Goal: Task Accomplishment & Management: Manage account settings

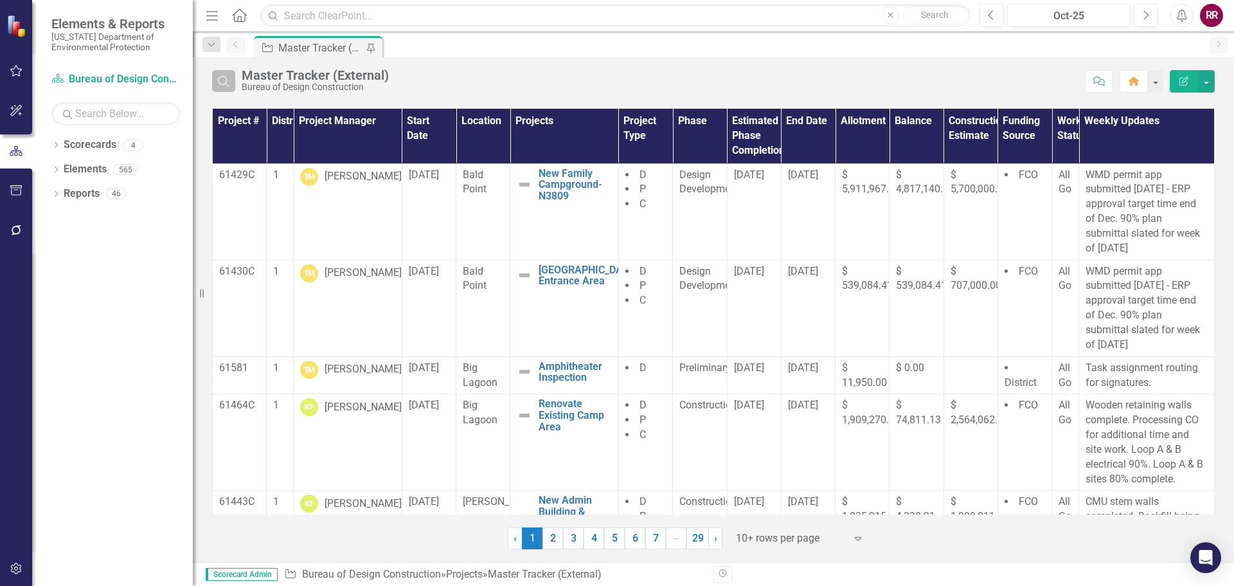
click at [226, 77] on icon "Search" at bounding box center [224, 81] width 14 height 12
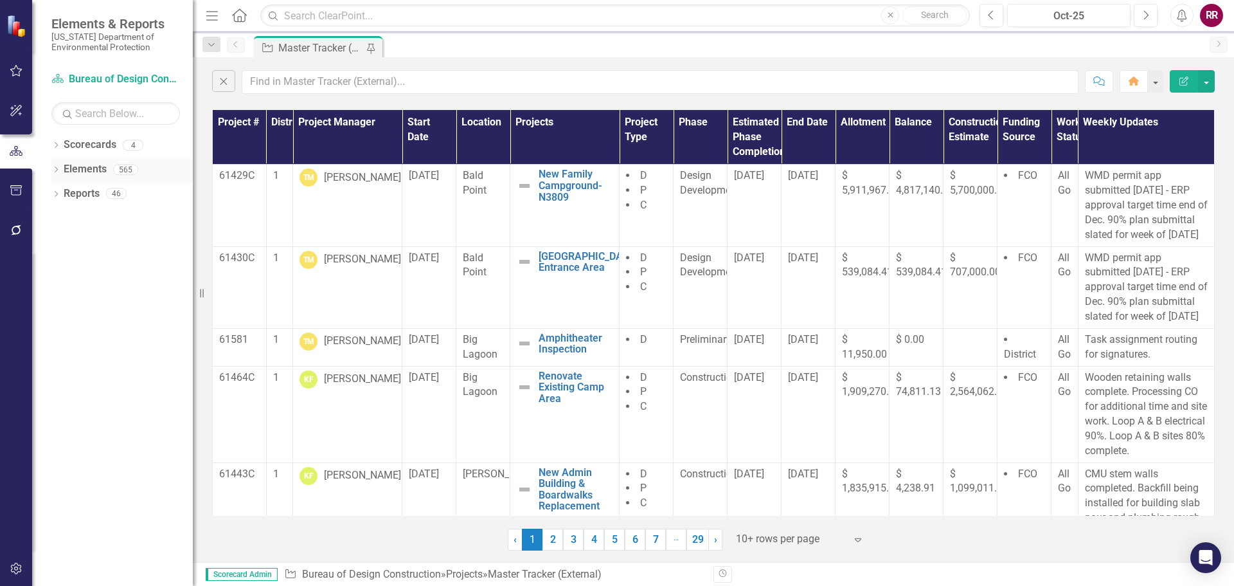
click at [97, 166] on link "Elements" at bounding box center [85, 169] width 43 height 15
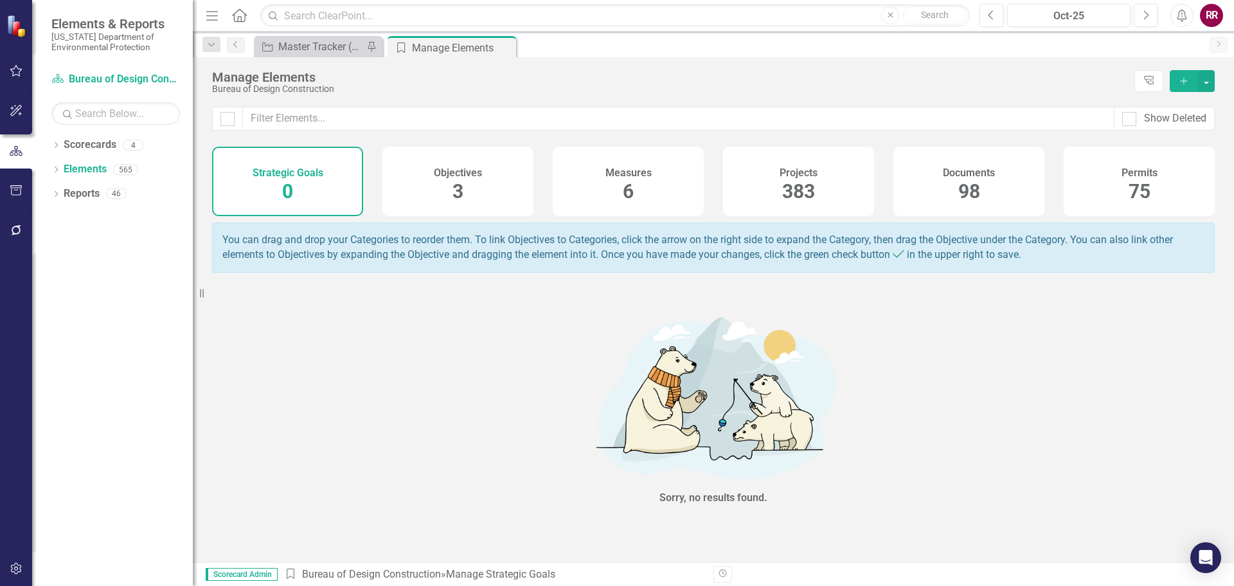
click at [960, 192] on span "98" at bounding box center [969, 191] width 22 height 22
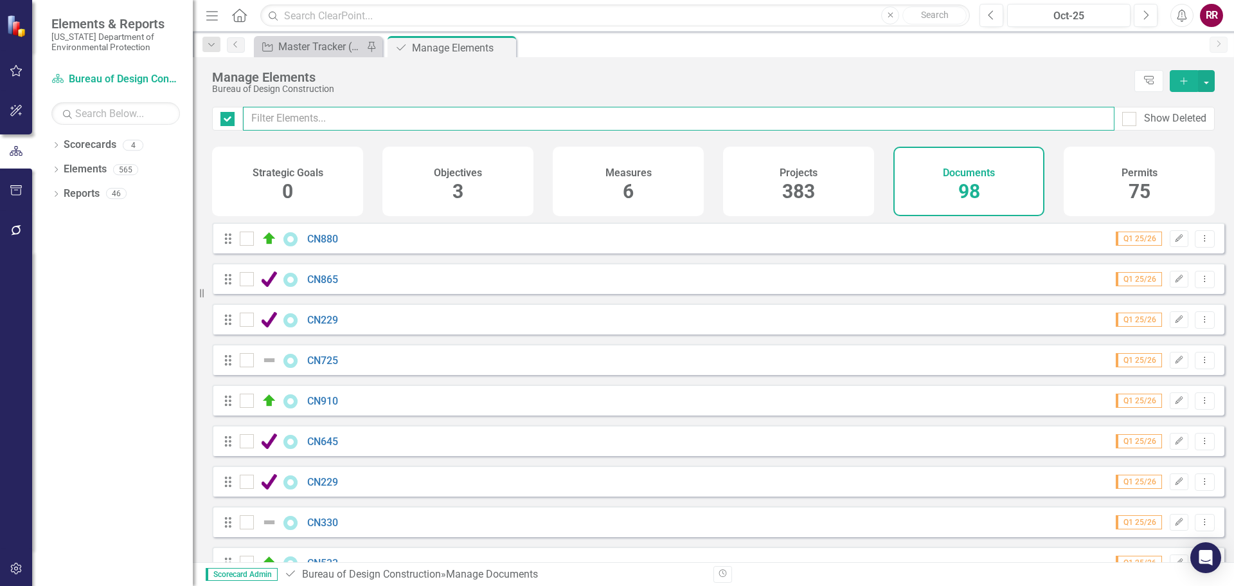
click at [308, 121] on input "text" at bounding box center [679, 119] width 872 height 24
checkbox input "false"
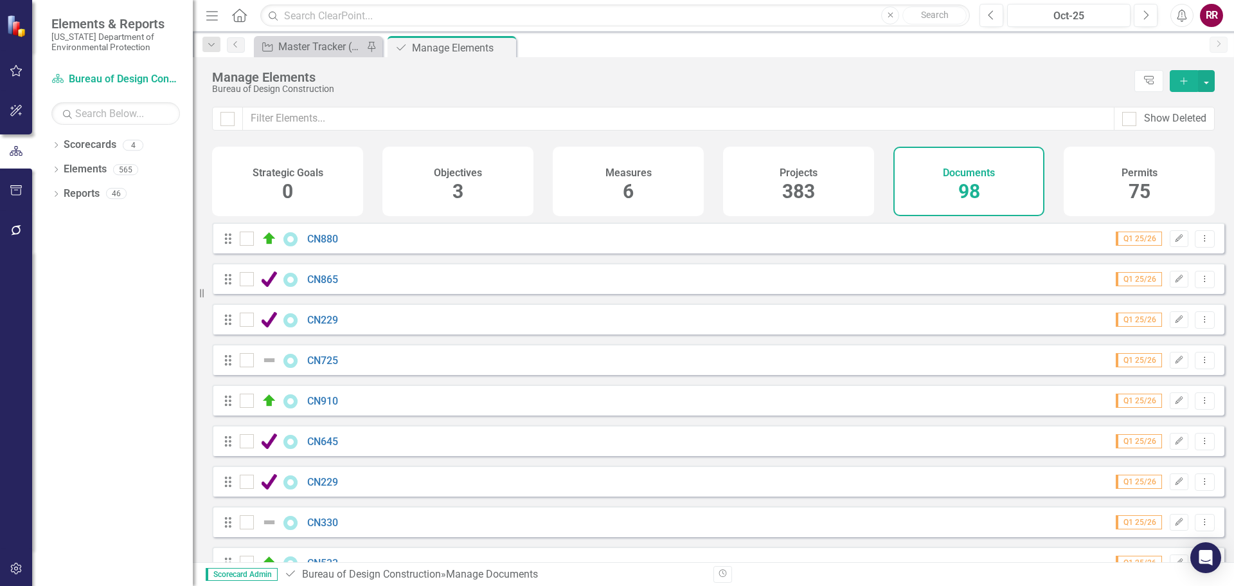
click at [806, 186] on span "383" at bounding box center [798, 191] width 33 height 22
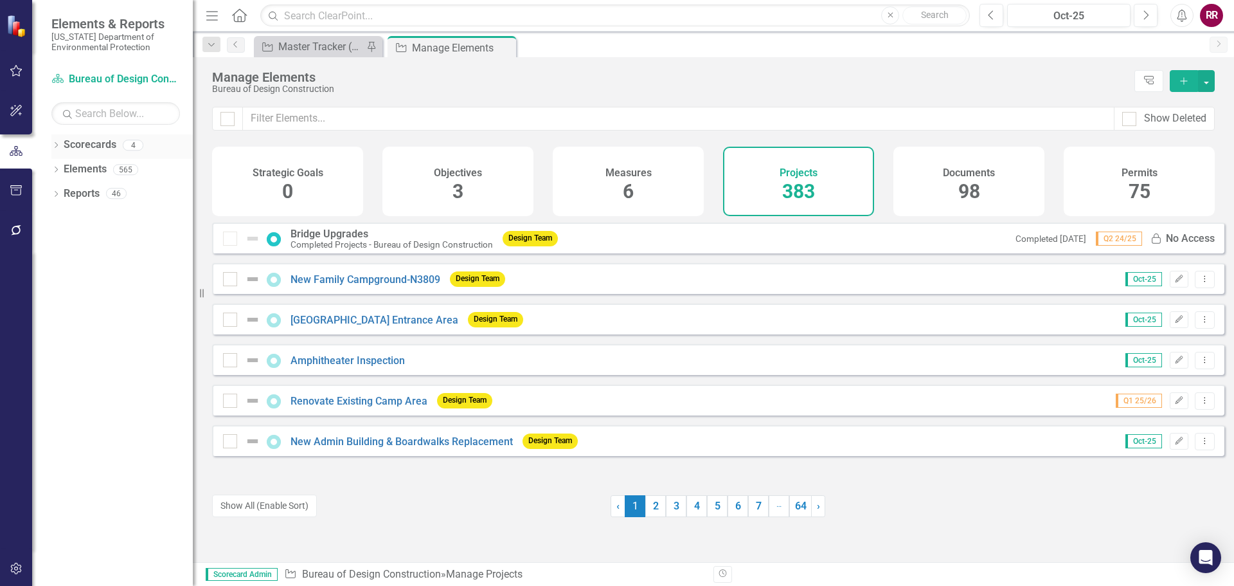
click at [91, 143] on link "Scorecards" at bounding box center [90, 145] width 53 height 15
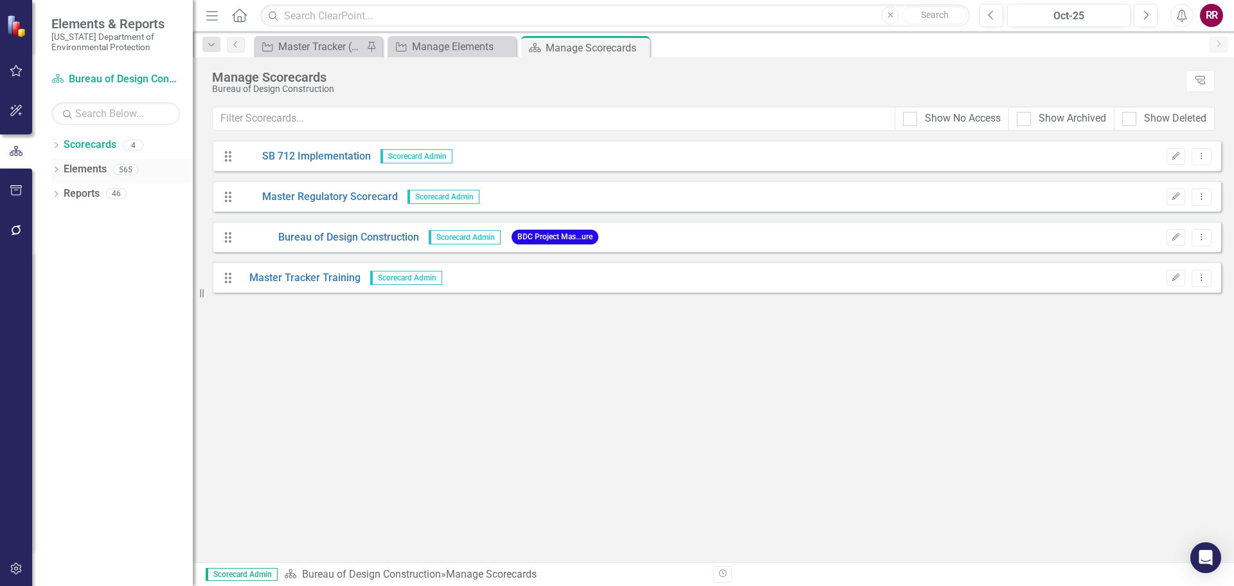
click at [86, 170] on link "Elements" at bounding box center [85, 169] width 43 height 15
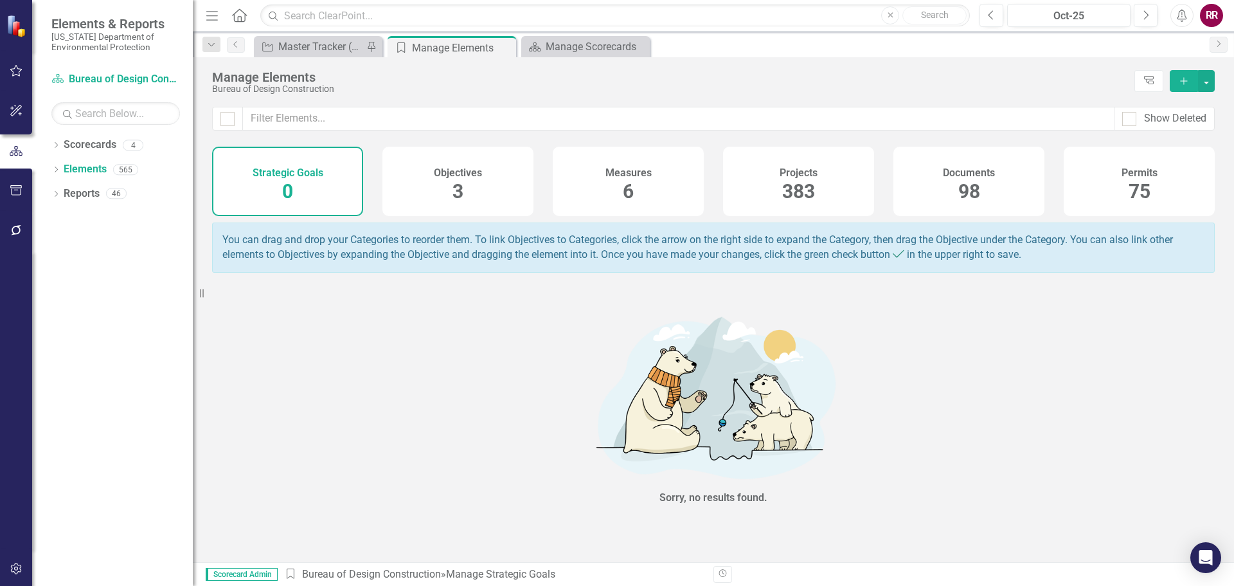
click at [90, 192] on link "Reports" at bounding box center [82, 193] width 36 height 15
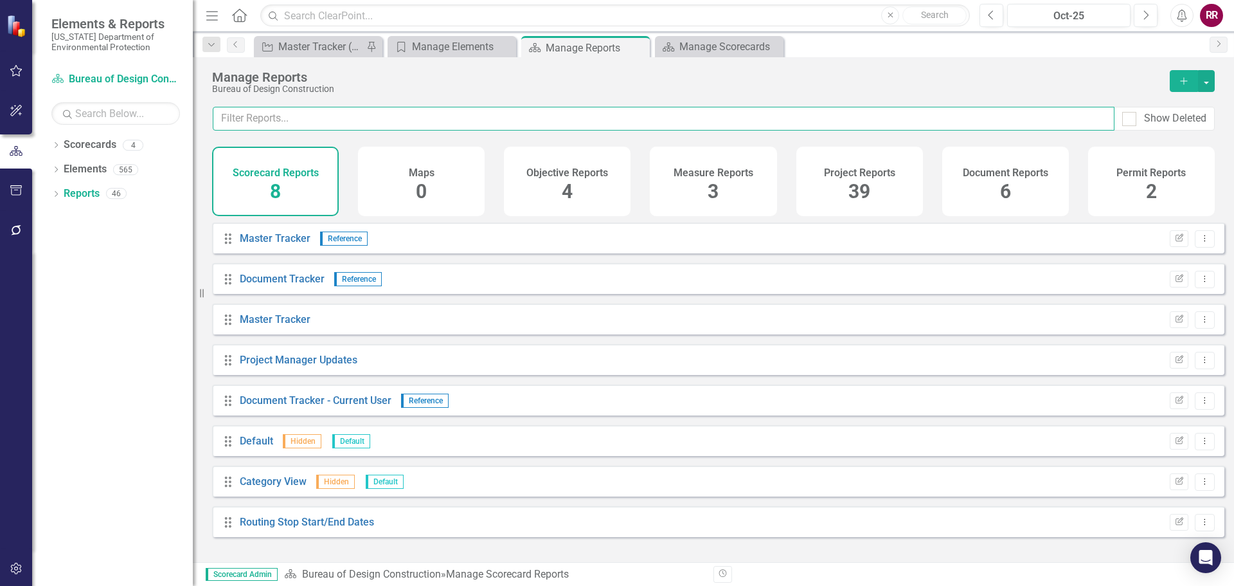
click at [328, 112] on input "text" at bounding box center [664, 119] width 902 height 24
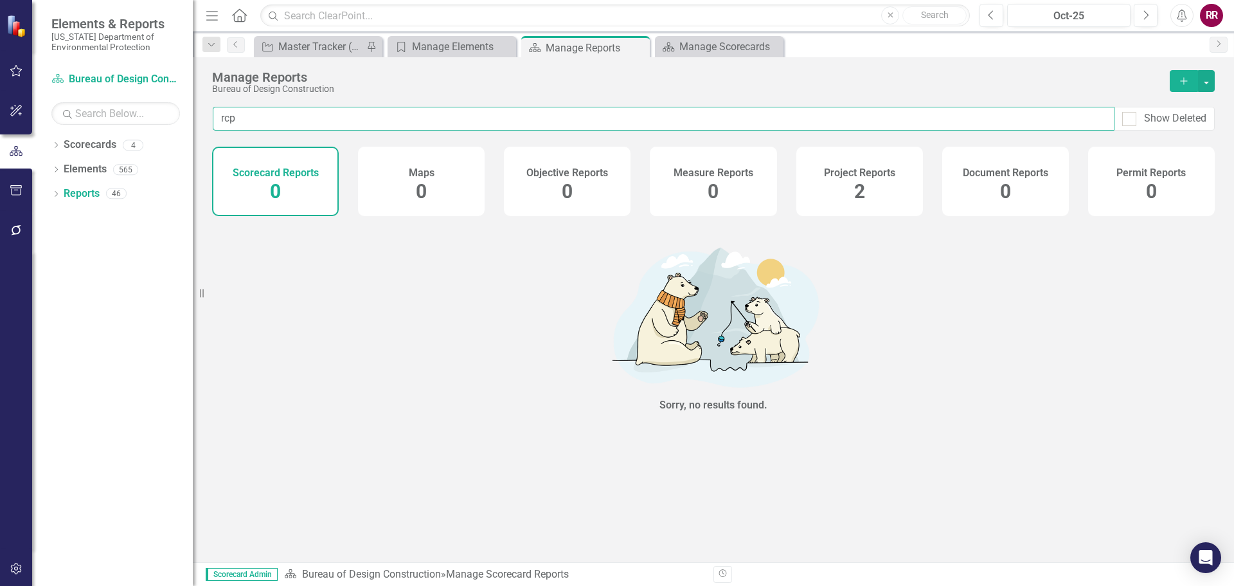
type input "rcp"
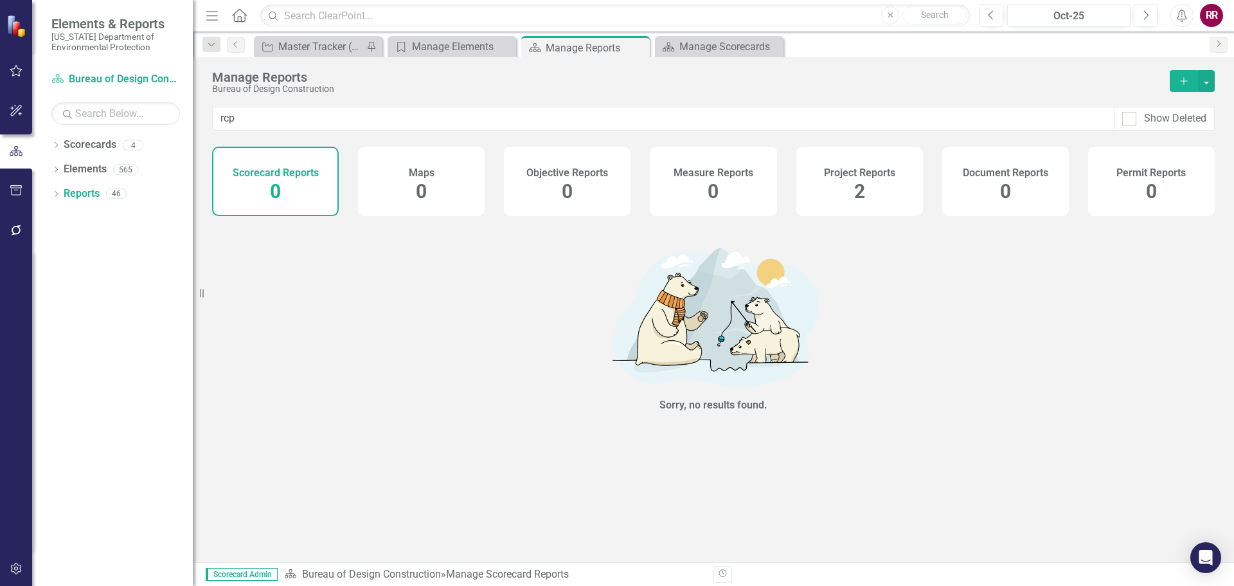
click at [845, 175] on h4 "Project Reports" at bounding box center [859, 173] width 71 height 12
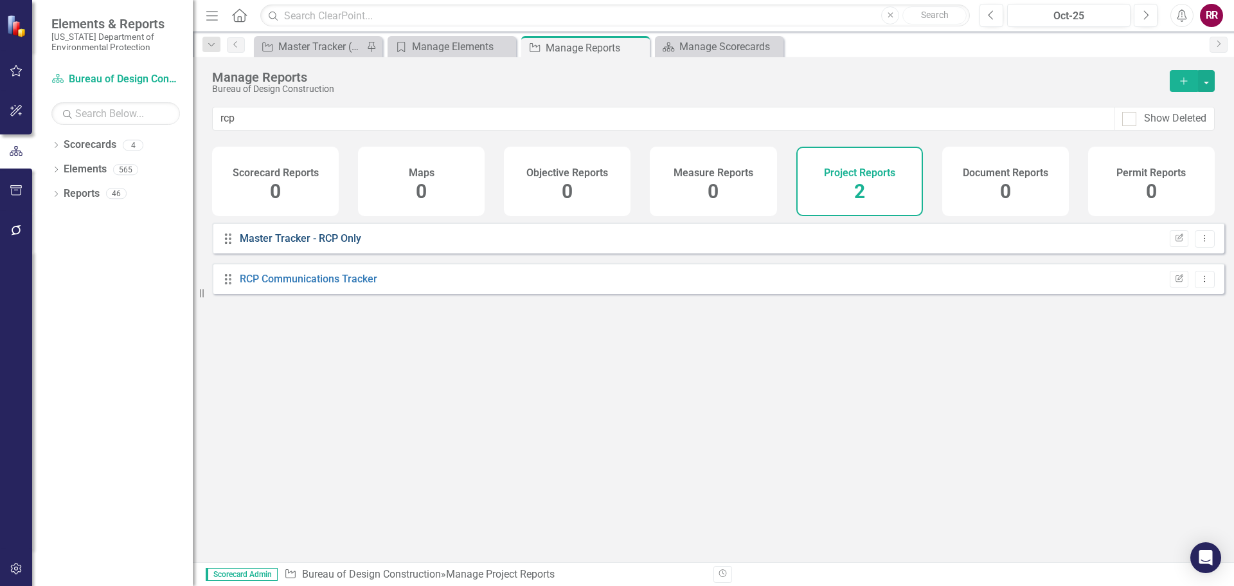
click at [296, 244] on link "Master Tracker - RCP Only" at bounding box center [300, 238] width 121 height 12
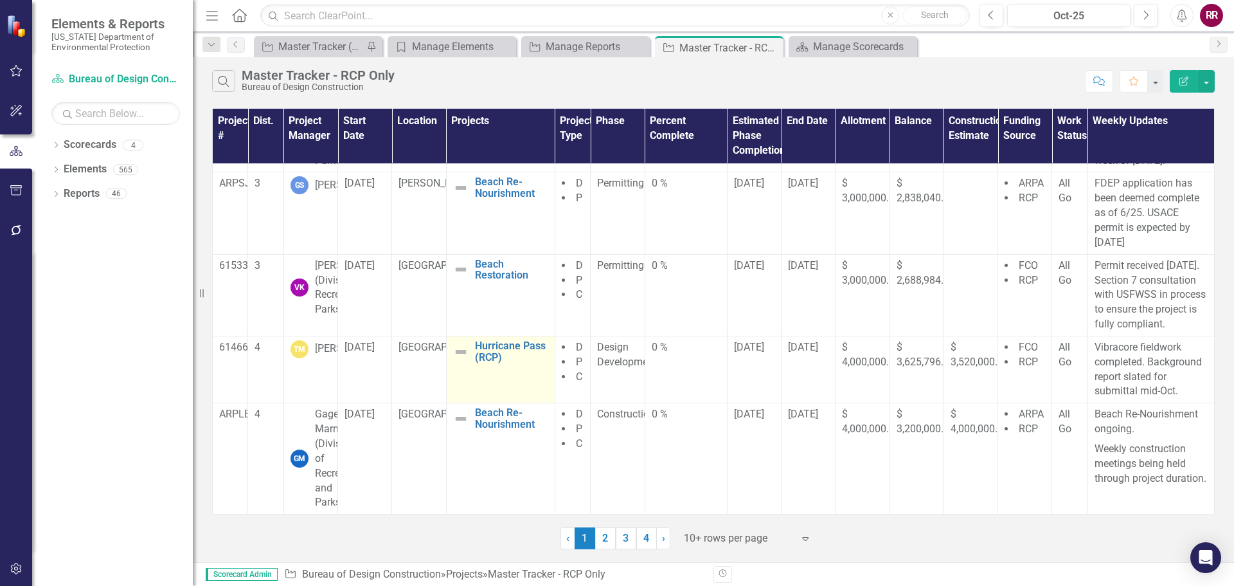
scroll to position [526, 0]
drag, startPoint x: 609, startPoint y: 540, endPoint x: 600, endPoint y: 537, distance: 10.0
click at [609, 539] on link "2" at bounding box center [605, 538] width 21 height 22
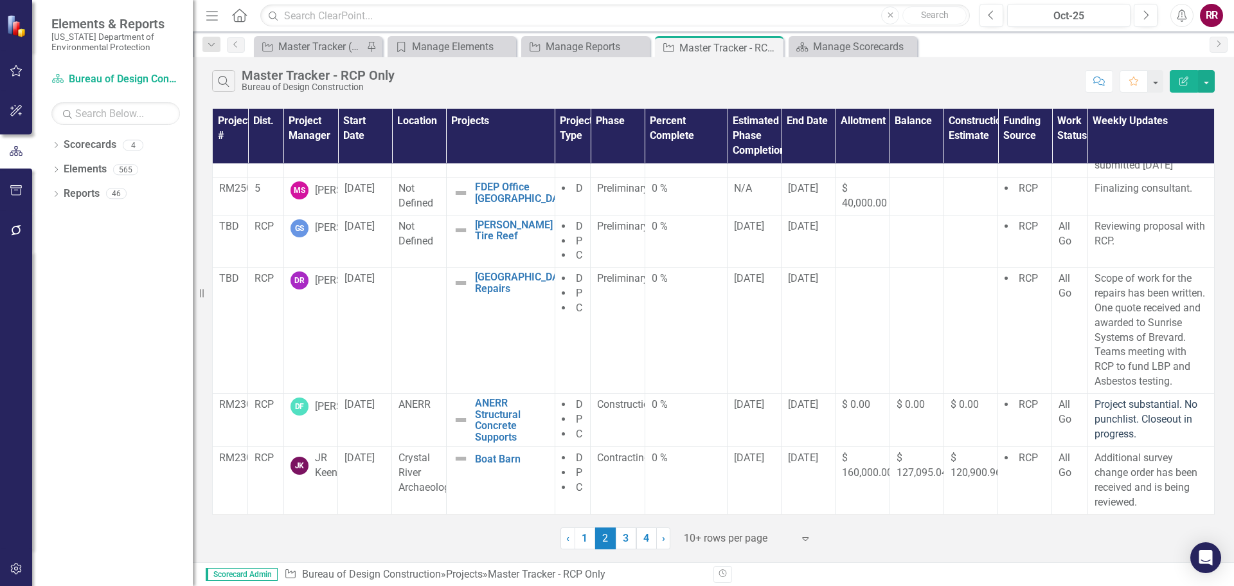
scroll to position [455, 0]
click at [622, 532] on link "3" at bounding box center [626, 538] width 21 height 22
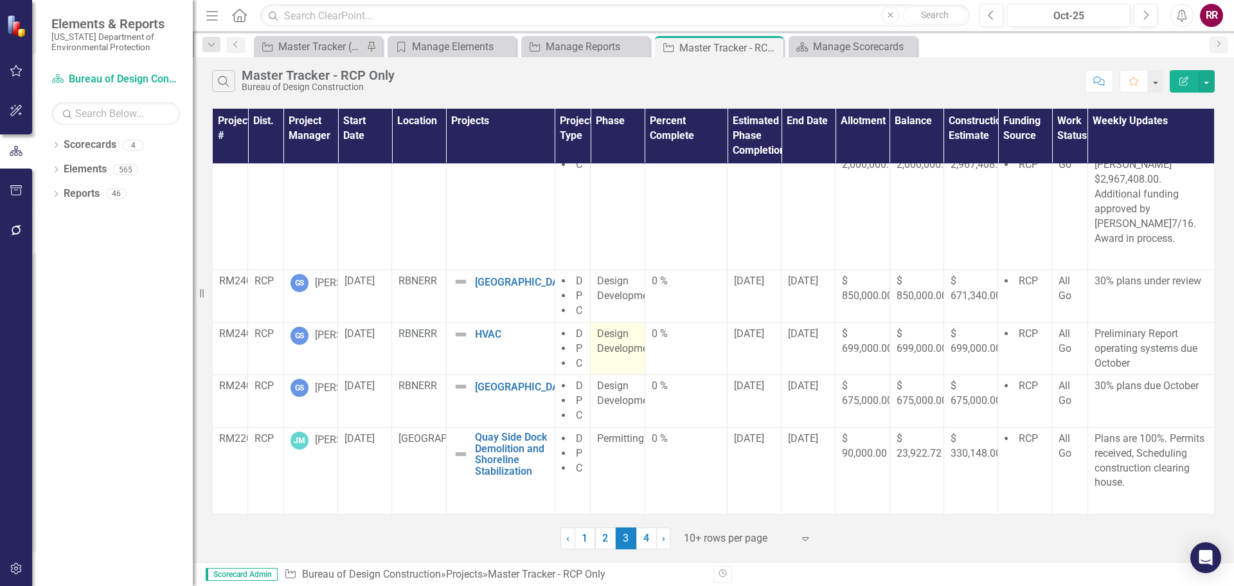
scroll to position [463, 0]
click at [644, 534] on link "4" at bounding box center [646, 538] width 21 height 22
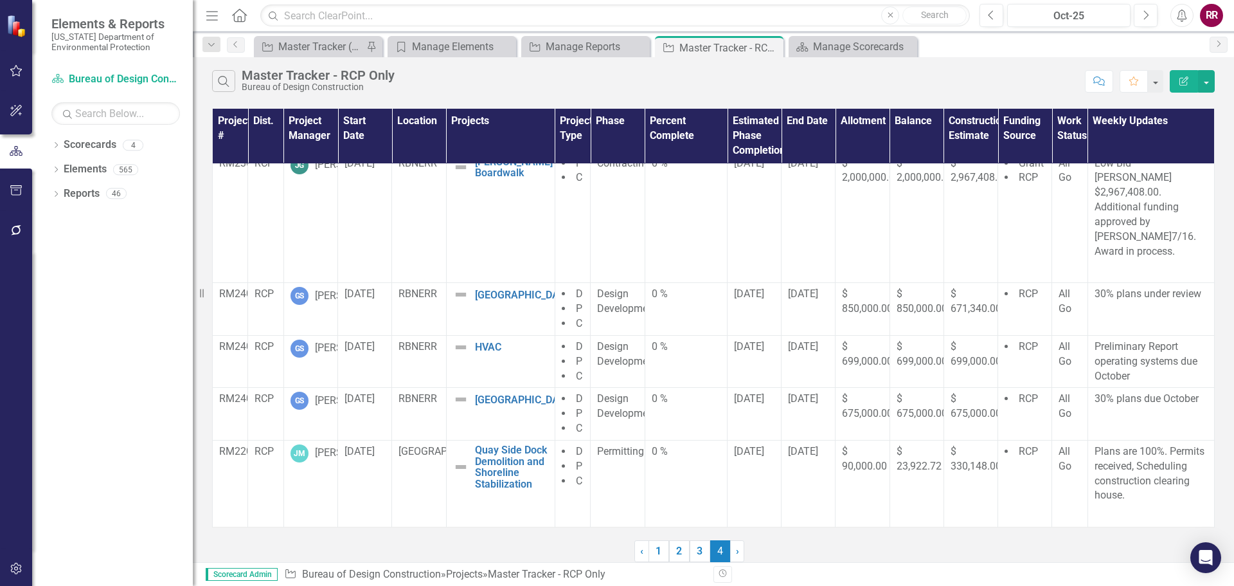
scroll to position [0, 0]
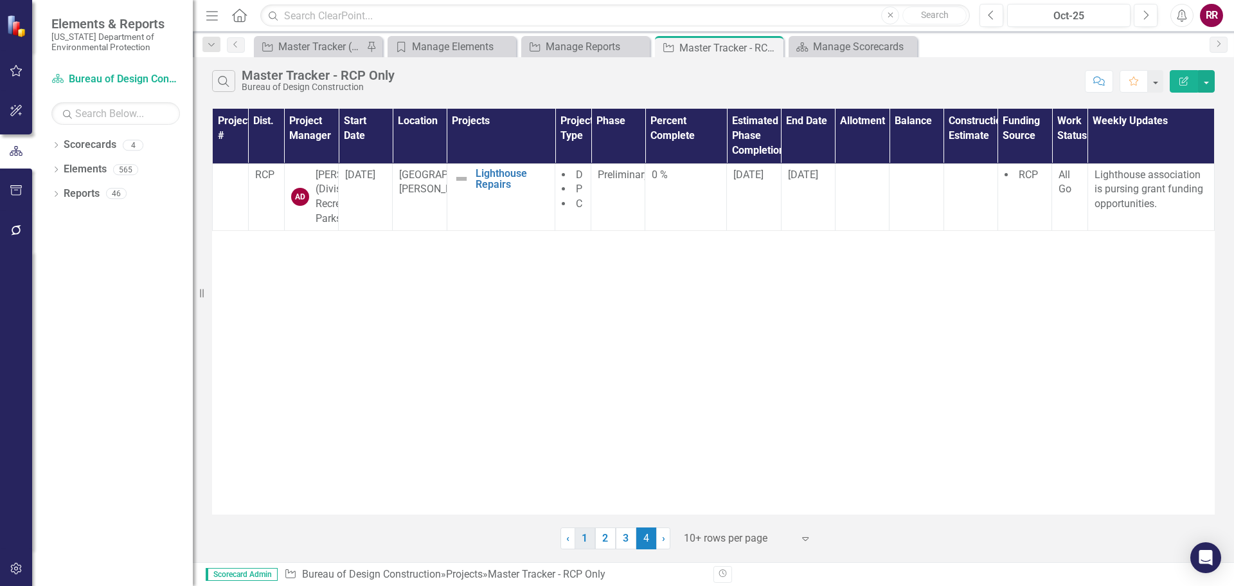
click at [585, 543] on link "1" at bounding box center [585, 538] width 21 height 22
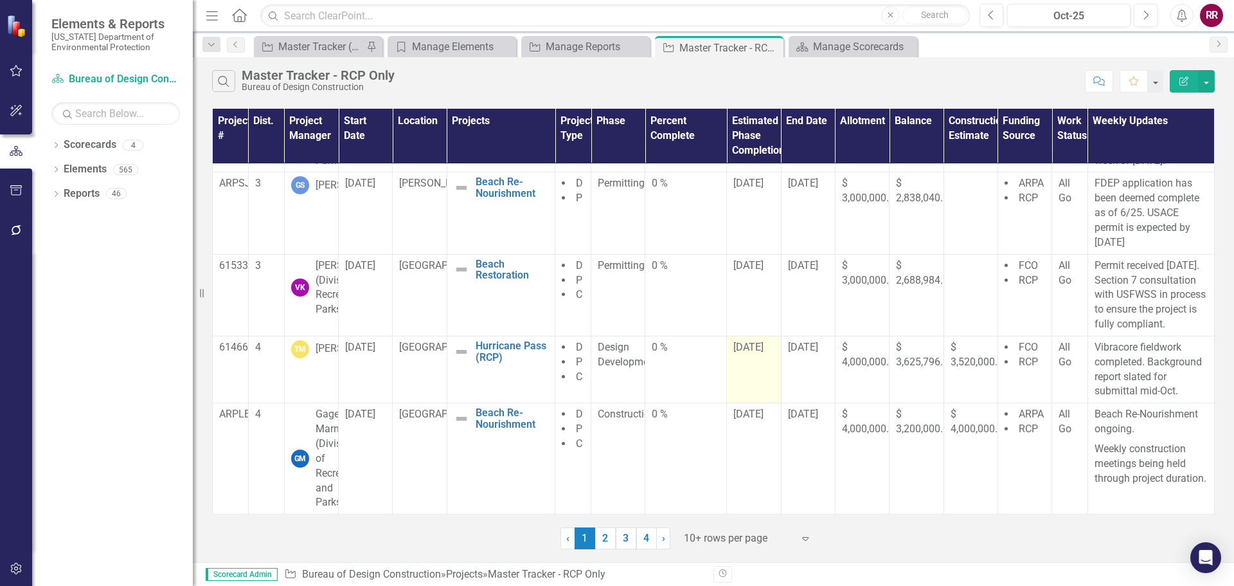
scroll to position [526, 0]
click at [607, 531] on link "2" at bounding box center [605, 538] width 21 height 22
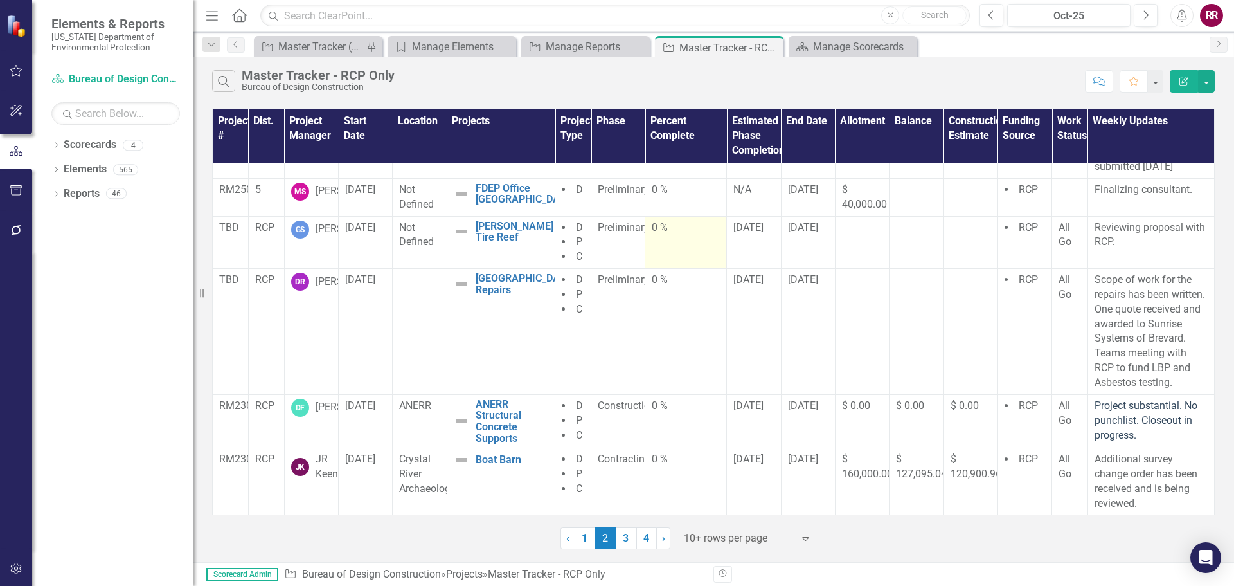
scroll to position [455, 0]
click at [627, 543] on link "3" at bounding box center [626, 538] width 21 height 22
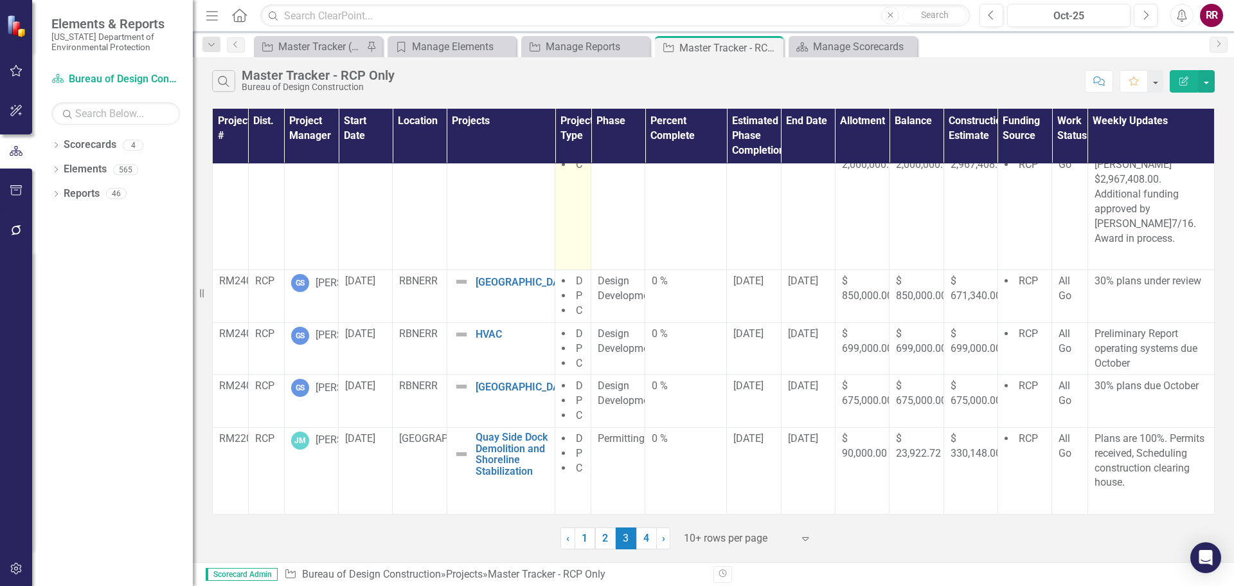
scroll to position [463, 0]
click at [647, 536] on link "4" at bounding box center [646, 538] width 21 height 22
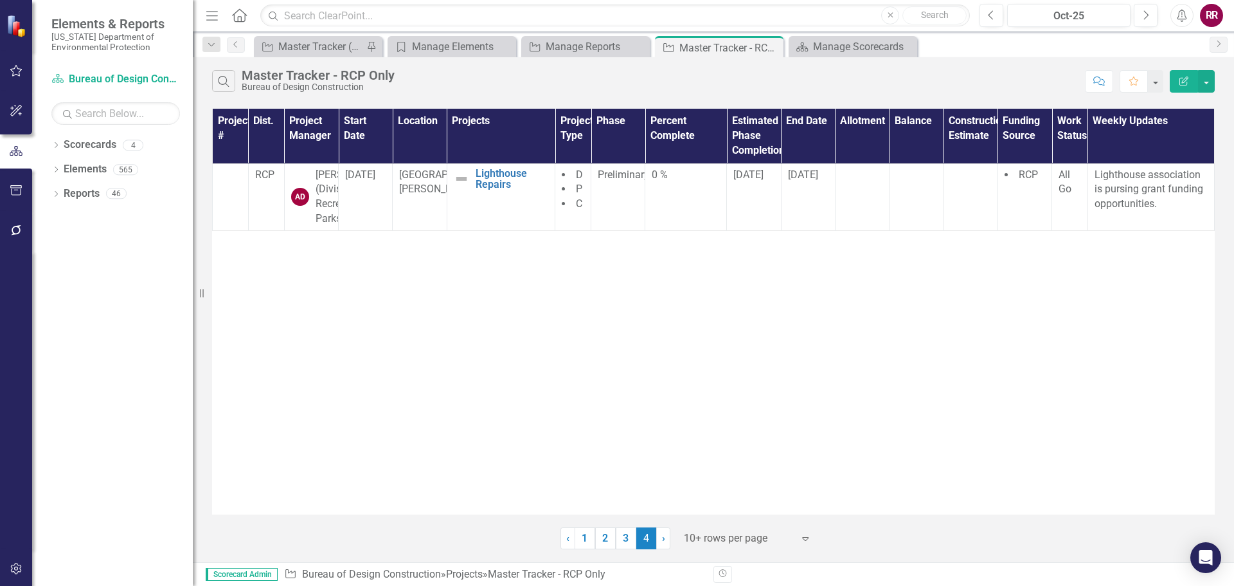
scroll to position [0, 0]
click at [586, 542] on link "1" at bounding box center [585, 538] width 21 height 22
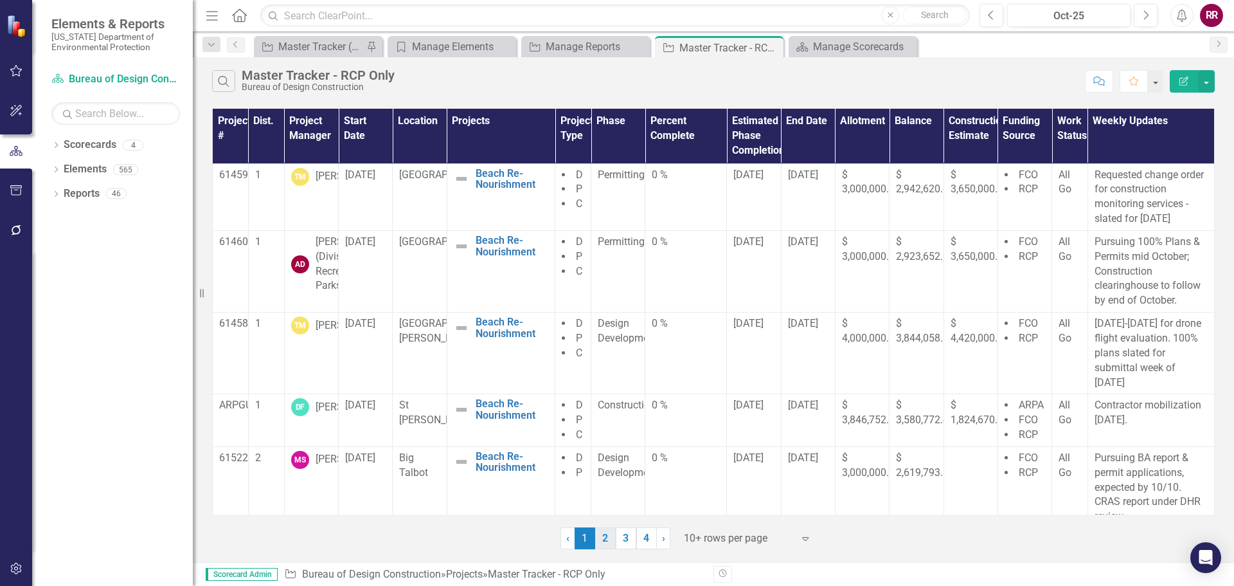
click at [613, 540] on link "2" at bounding box center [605, 538] width 21 height 22
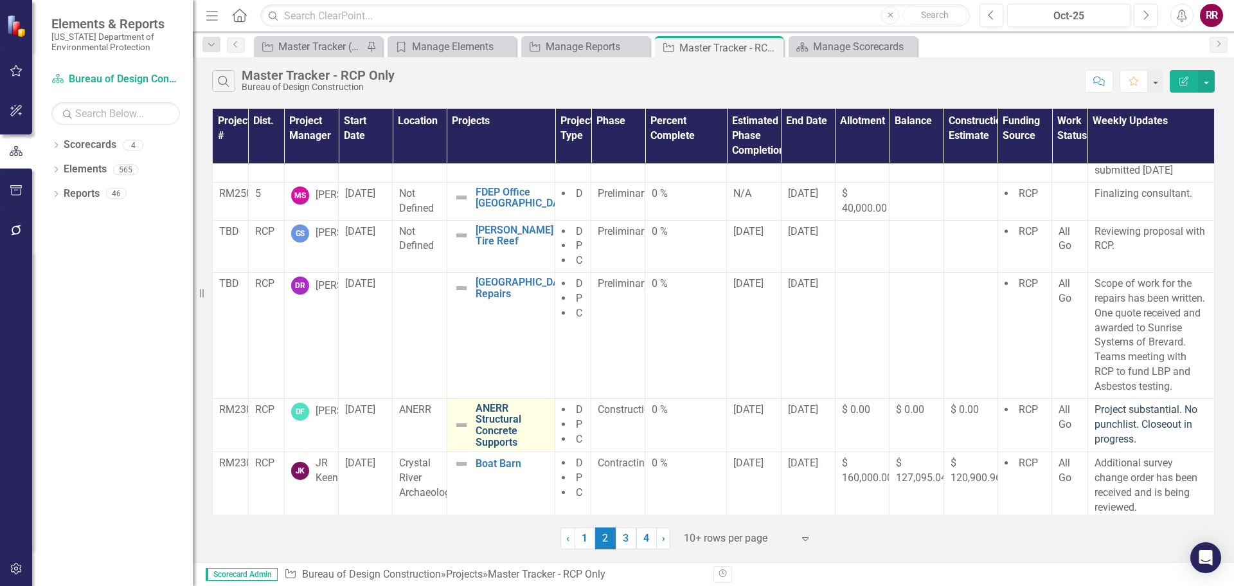
scroll to position [455, 0]
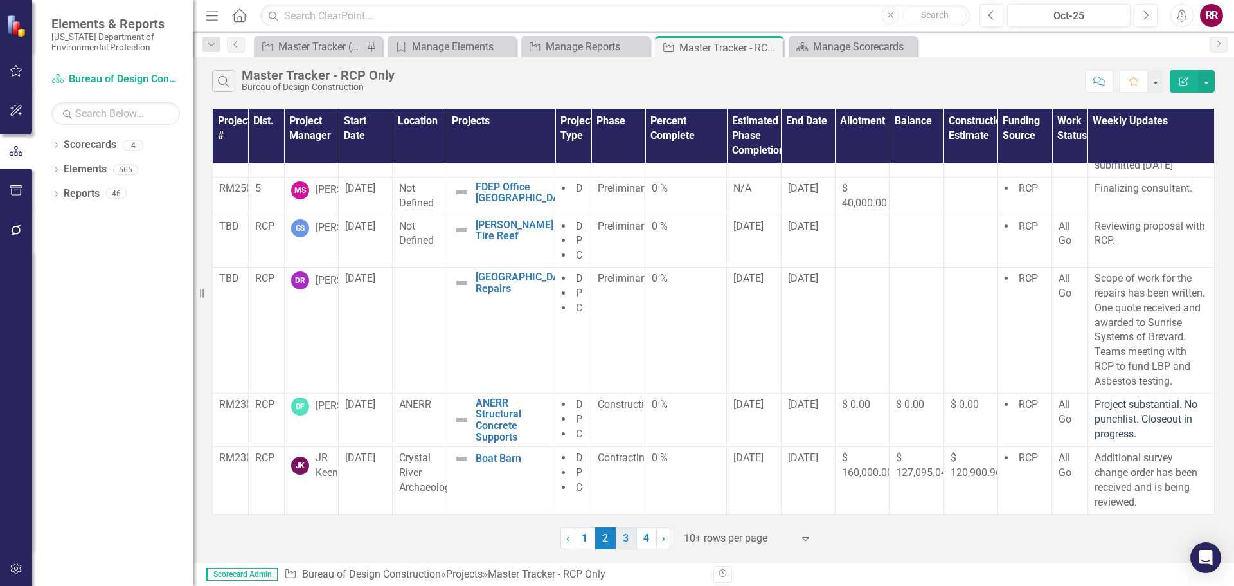
click at [622, 539] on link "3" at bounding box center [626, 538] width 21 height 22
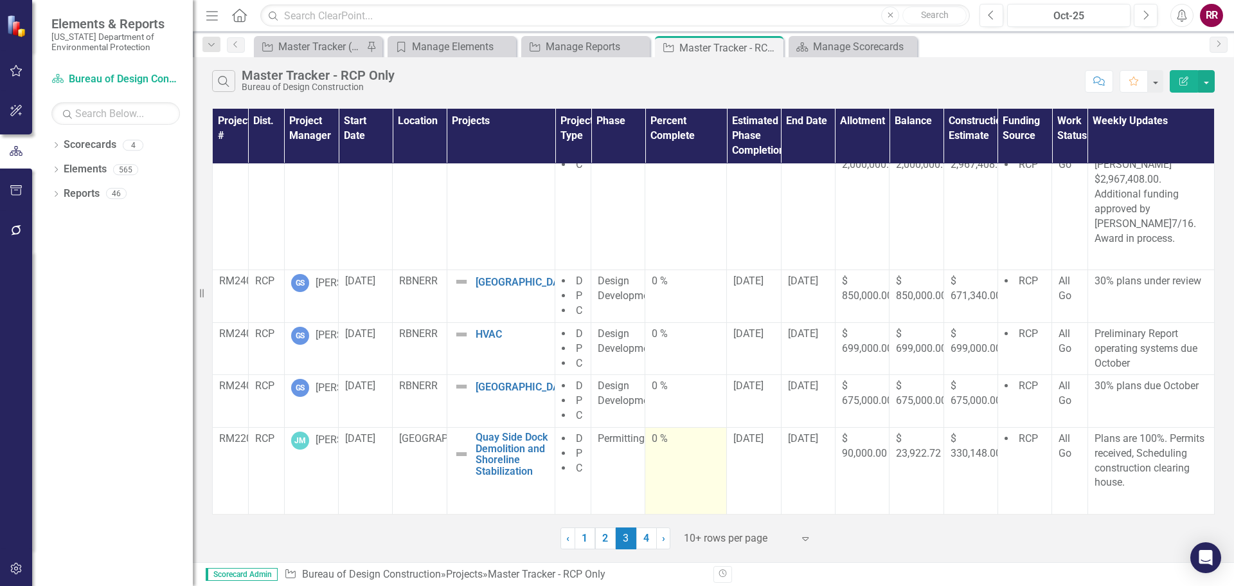
scroll to position [463, 0]
click at [646, 542] on link "4" at bounding box center [646, 538] width 21 height 22
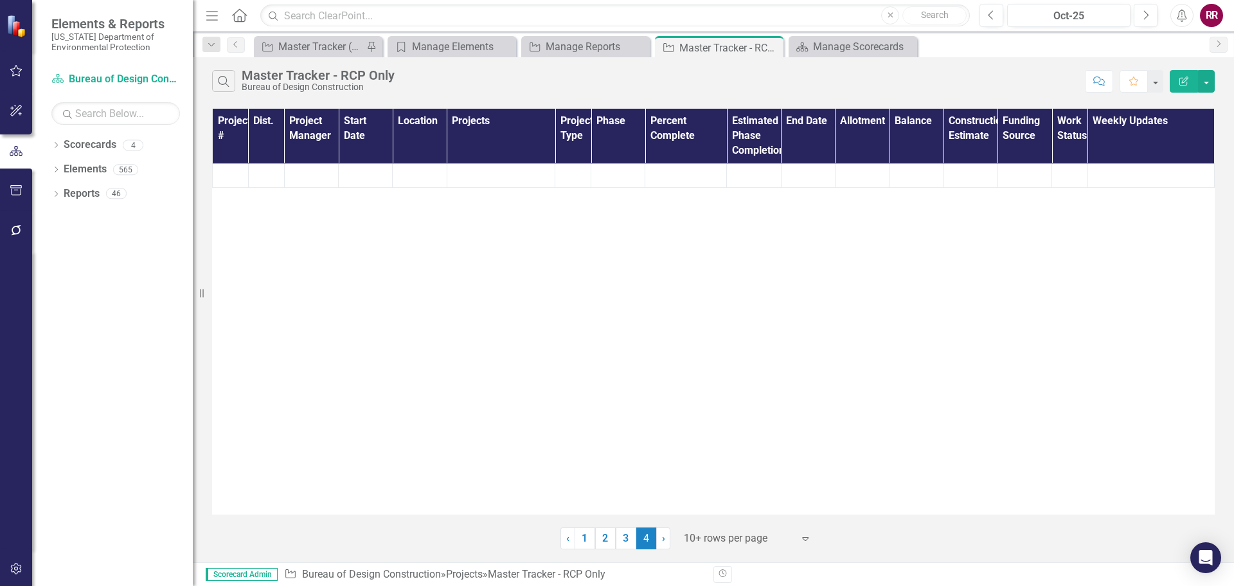
scroll to position [0, 0]
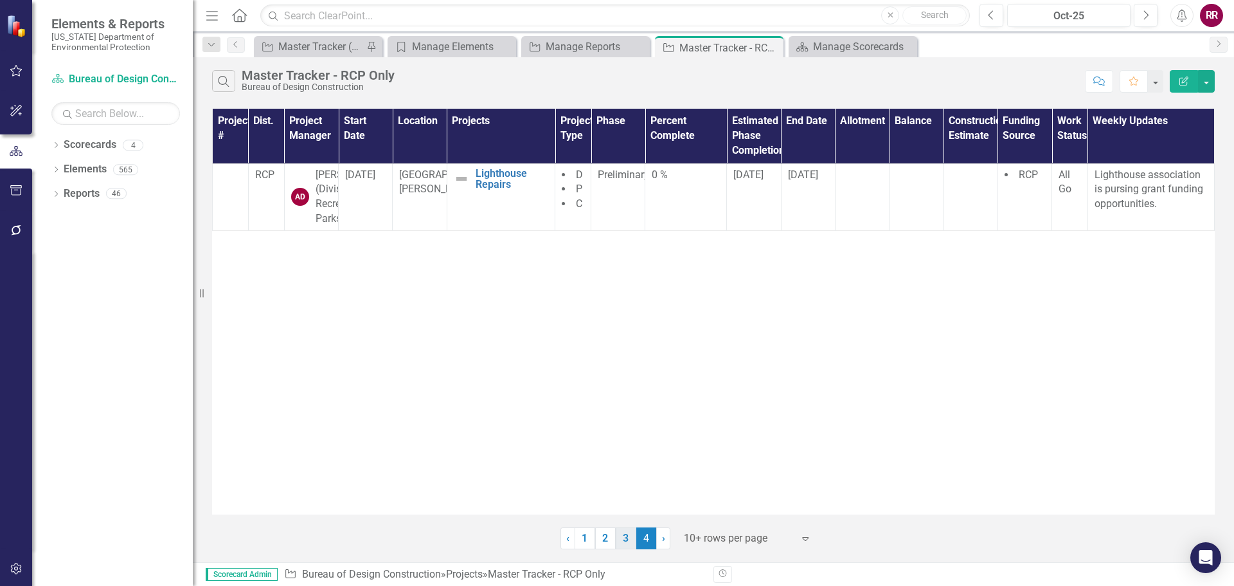
click at [629, 536] on link "3" at bounding box center [626, 538] width 21 height 22
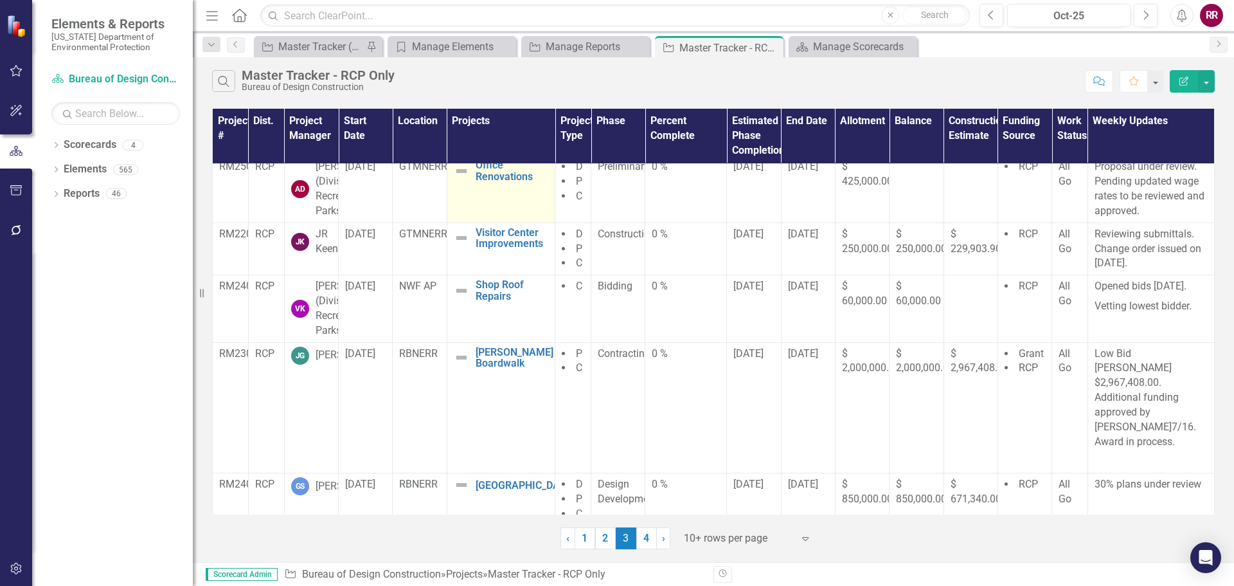
scroll to position [193, 0]
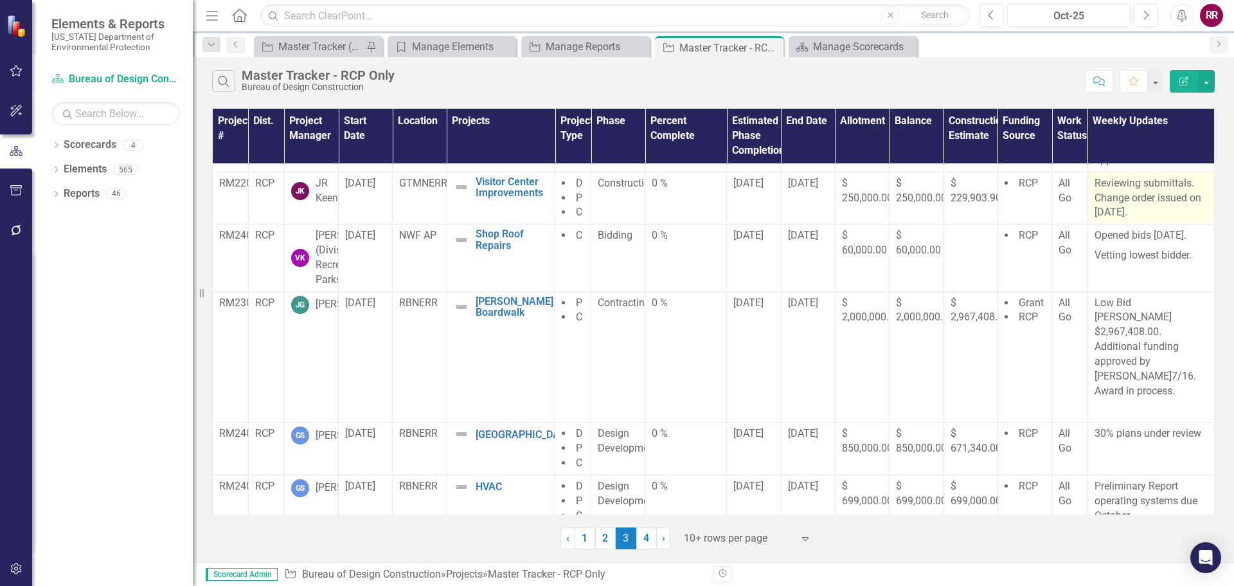
click at [1128, 220] on p "Reviewing submittals. Change order issued on [DATE]." at bounding box center [1151, 198] width 113 height 44
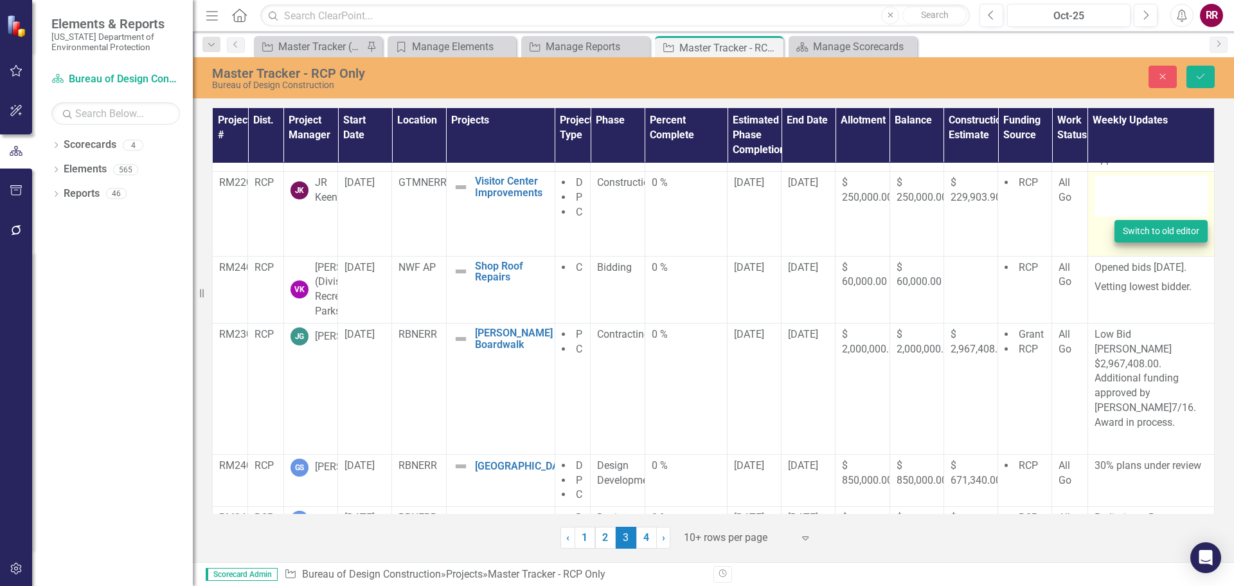
type textarea "<p>Reviewing submittals. Change order issued on [DATE].</p>"
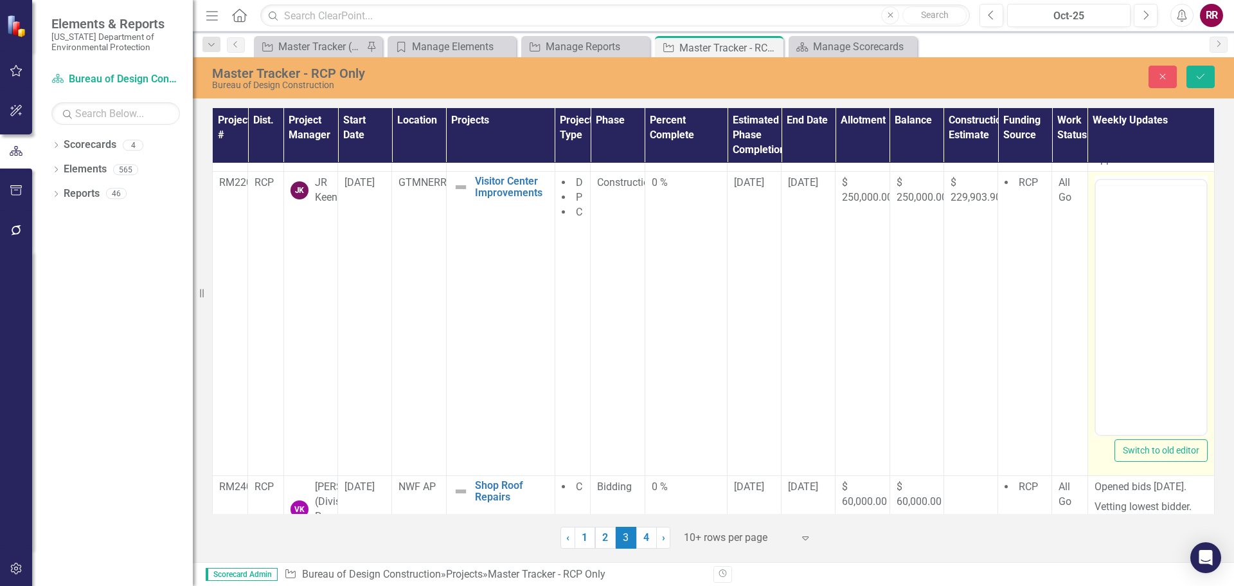
scroll to position [0, 0]
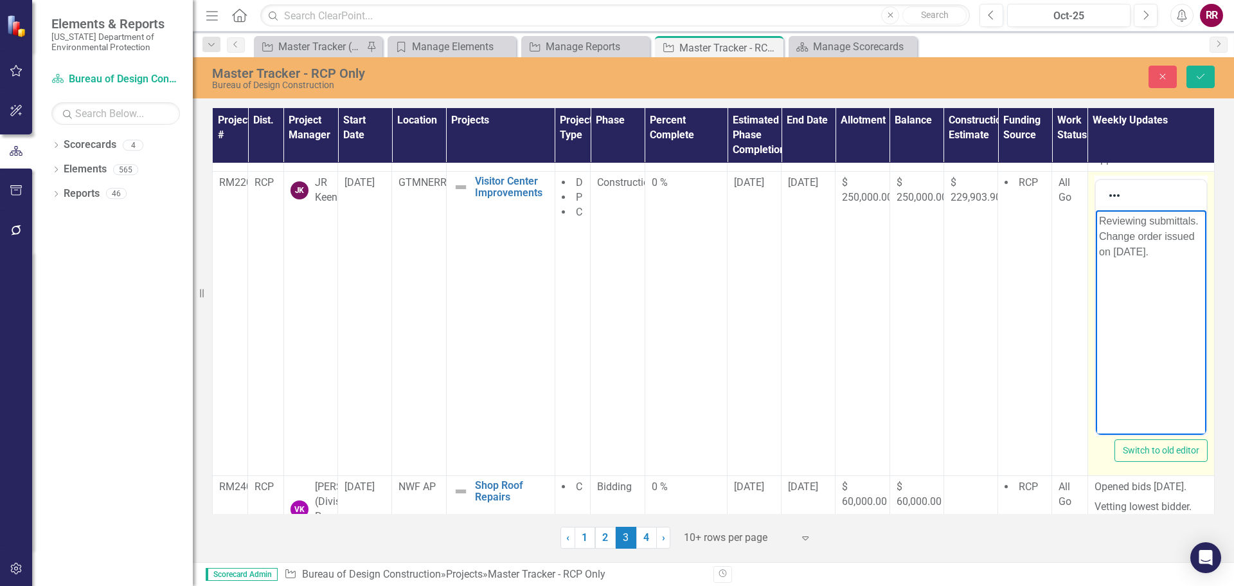
click at [1155, 260] on body "Reviewing submittals. Change order issued on [DATE]." at bounding box center [1150, 306] width 111 height 193
drag, startPoint x: 1148, startPoint y: 251, endPoint x: 2181, endPoint y: 527, distance: 1069.4
click at [1095, 220] on html "Reviewing submittals. Change order issued on [DATE]." at bounding box center [1150, 306] width 111 height 193
click at [1144, 309] on body "Reviewing submittals. Change order issued on [DATE]." at bounding box center [1150, 306] width 111 height 193
drag, startPoint x: 1149, startPoint y: 250, endPoint x: 1081, endPoint y: 207, distance: 80.1
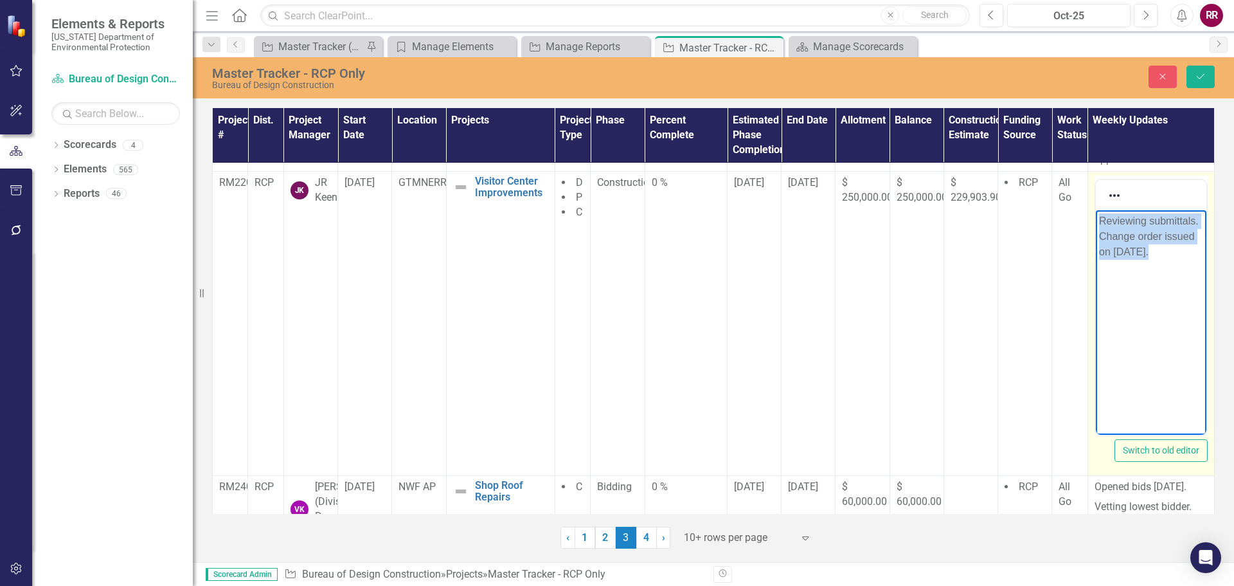
click at [1095, 210] on html "Reviewing submittals. Change order issued on [DATE]." at bounding box center [1150, 306] width 111 height 193
click at [1160, 312] on body "Reviewing submittals. Change order issued on [DATE]." at bounding box center [1150, 306] width 111 height 193
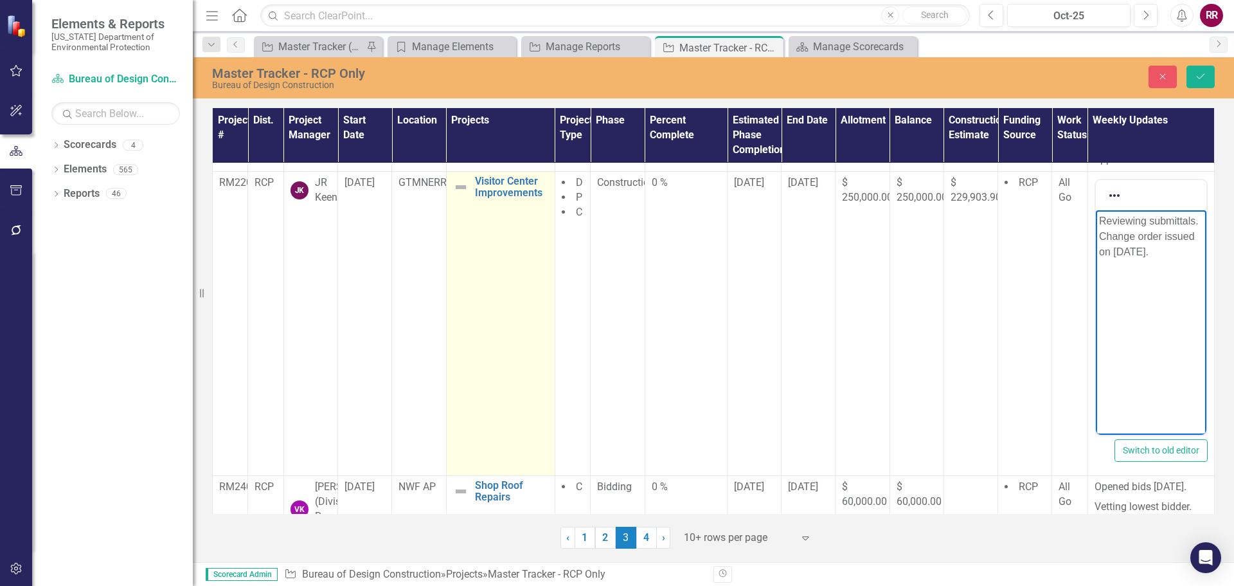
click at [480, 341] on td "Visitor Center Improvements Edit Edit Project Link Open Element" at bounding box center [500, 324] width 109 height 304
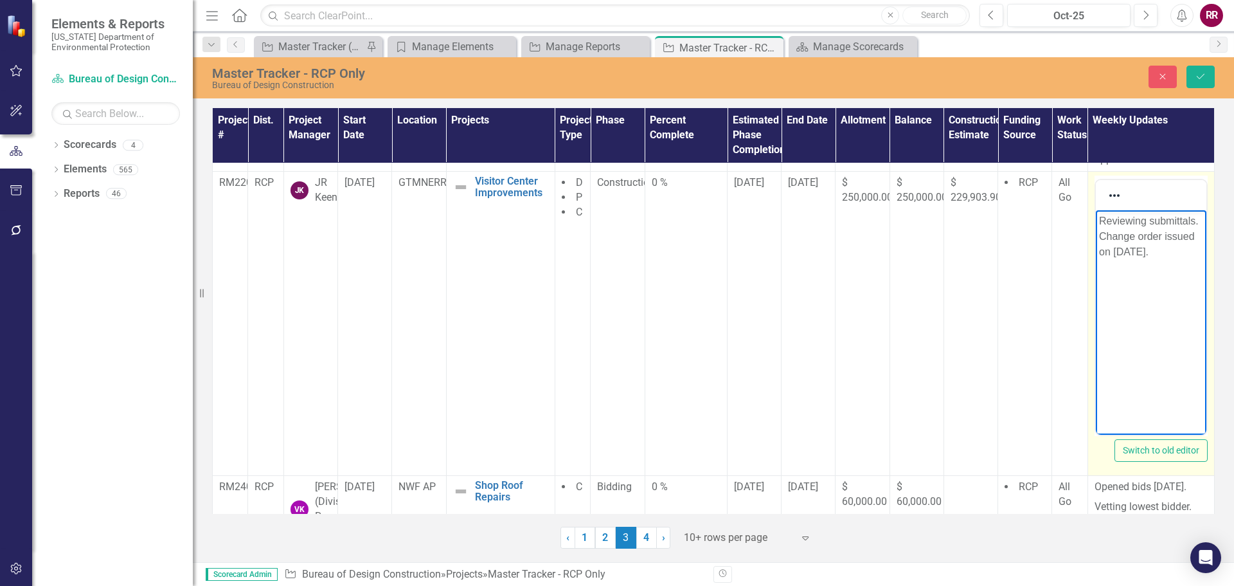
drag, startPoint x: 1160, startPoint y: 255, endPoint x: 1090, endPoint y: 238, distance: 71.6
click at [1095, 238] on html "Reviewing submittals. Change order issued on [DATE]." at bounding box center [1150, 306] width 111 height 193
click at [1150, 220] on p "Awning installartion ongoing" at bounding box center [1151, 228] width 104 height 31
click at [1133, 236] on p "Awning installation ongoing" at bounding box center [1151, 228] width 104 height 31
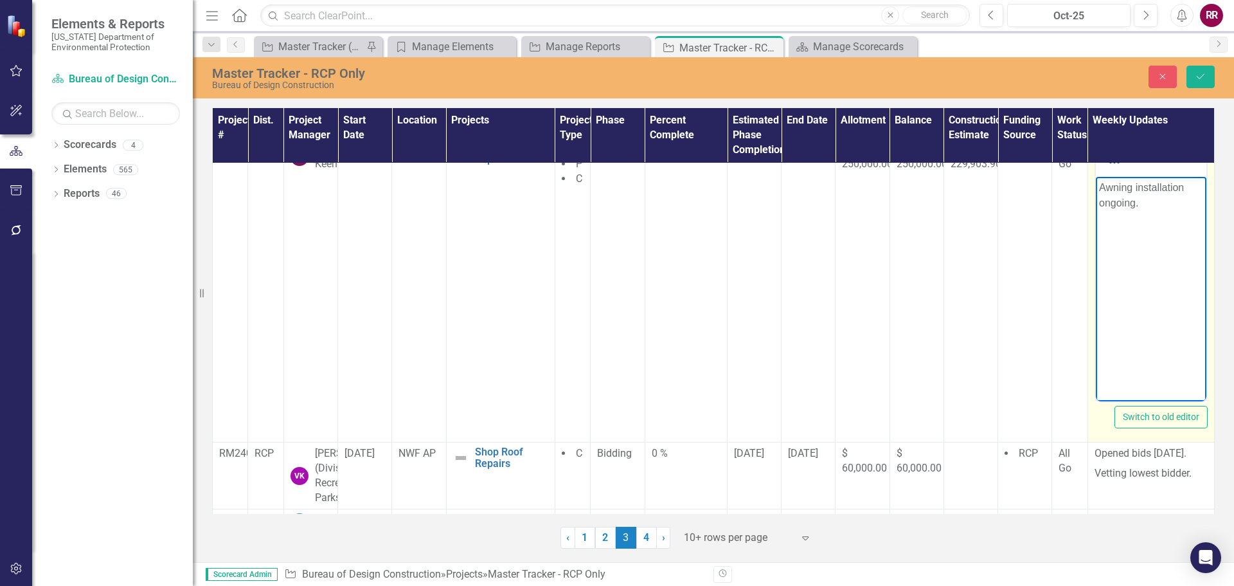
scroll to position [257, 0]
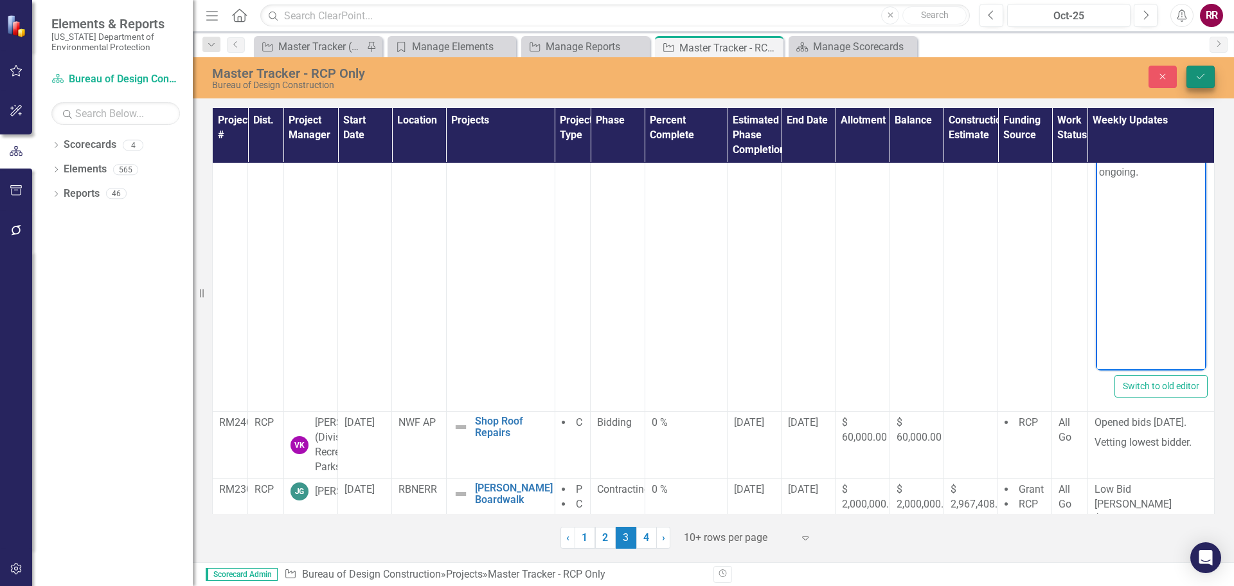
click at [1204, 74] on icon "Save" at bounding box center [1201, 76] width 12 height 9
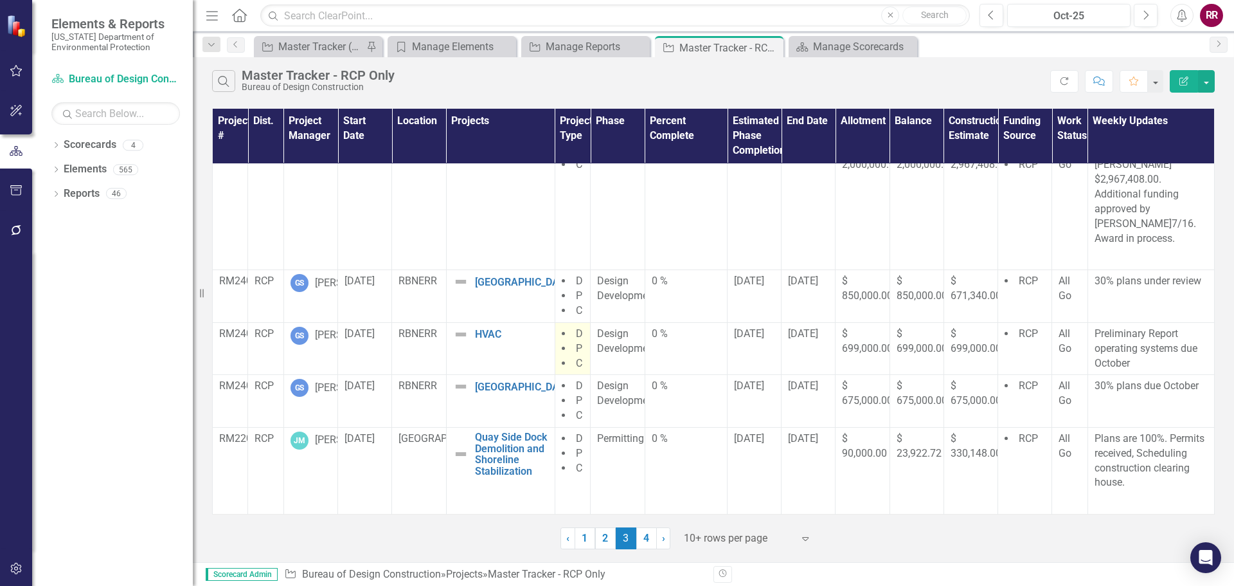
scroll to position [463, 0]
click at [583, 541] on link "1" at bounding box center [585, 538] width 21 height 22
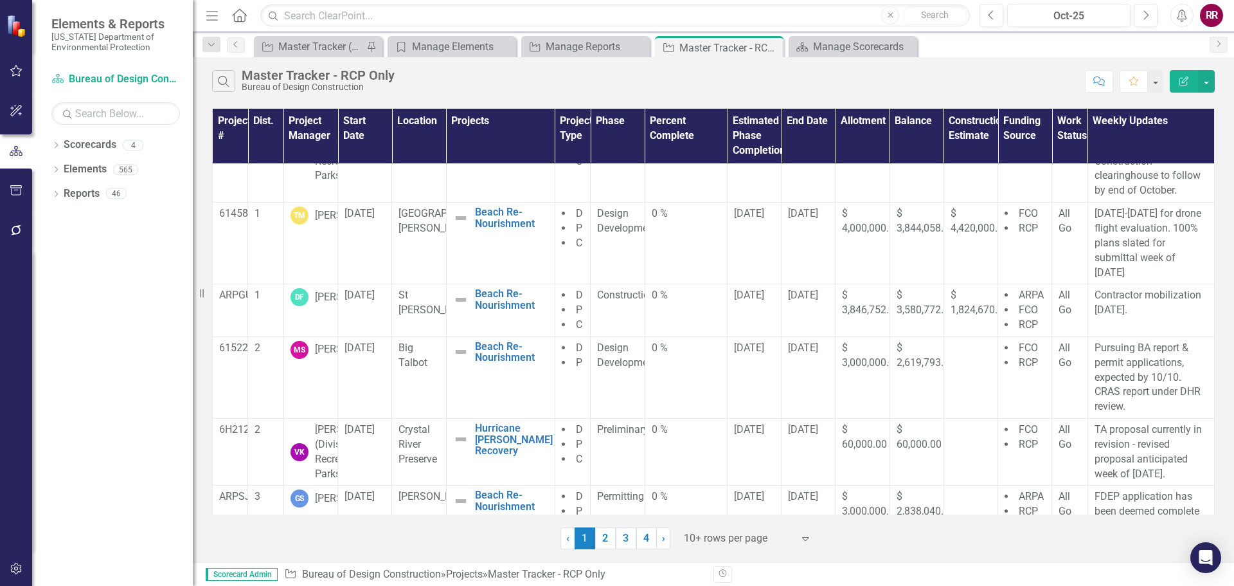
scroll to position [0, 0]
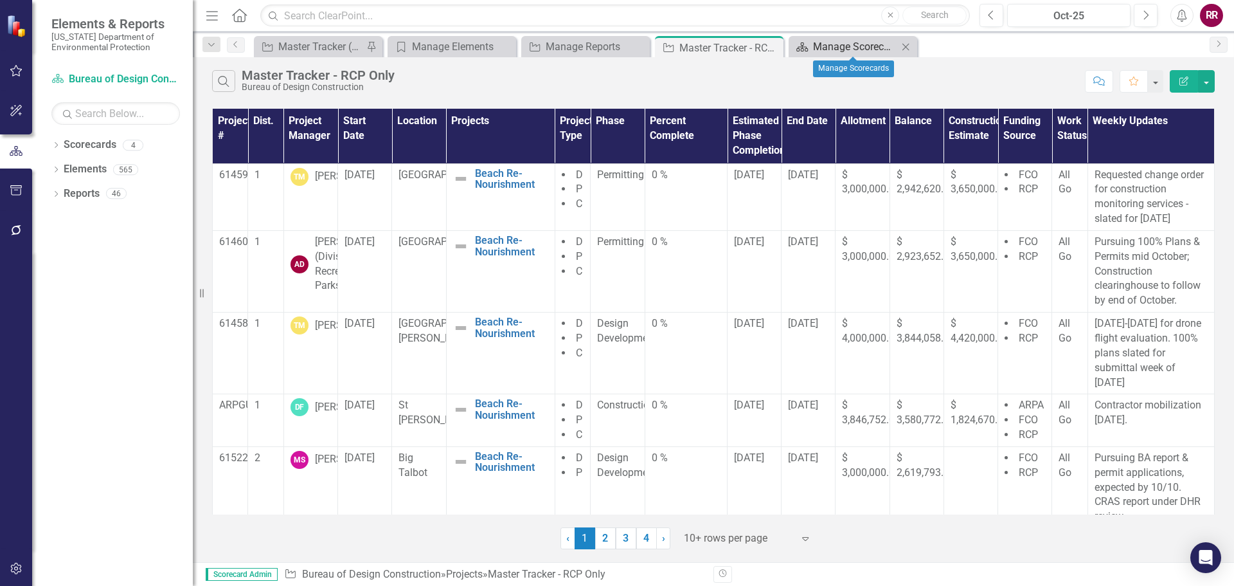
click at [838, 48] on div "Manage Scorecards" at bounding box center [855, 47] width 85 height 16
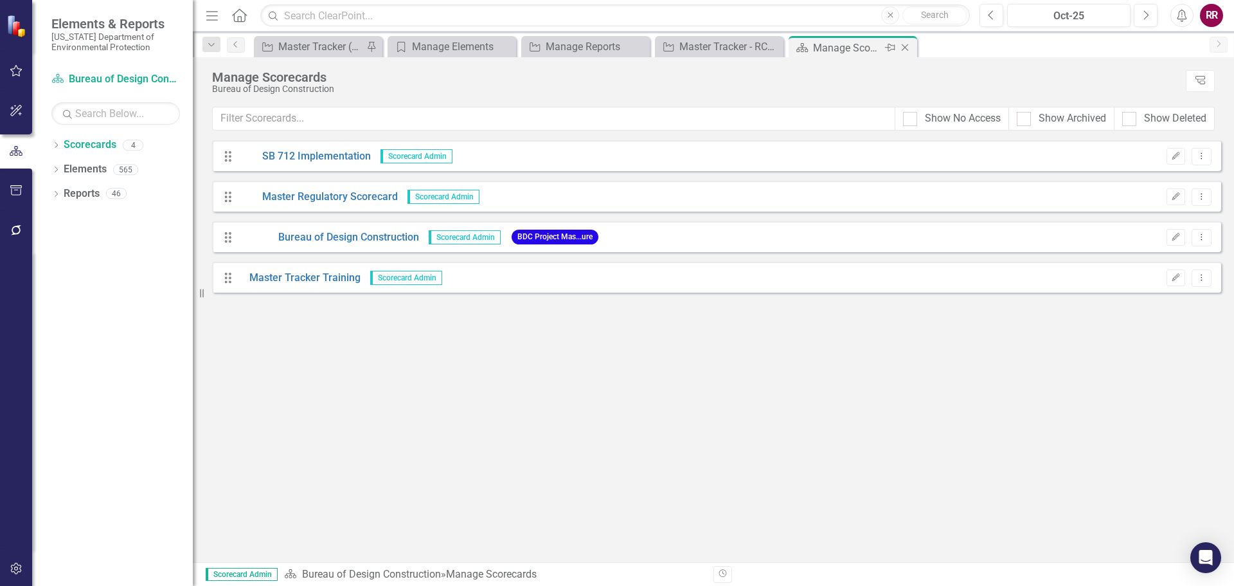
click at [908, 46] on icon "Close" at bounding box center [905, 47] width 13 height 10
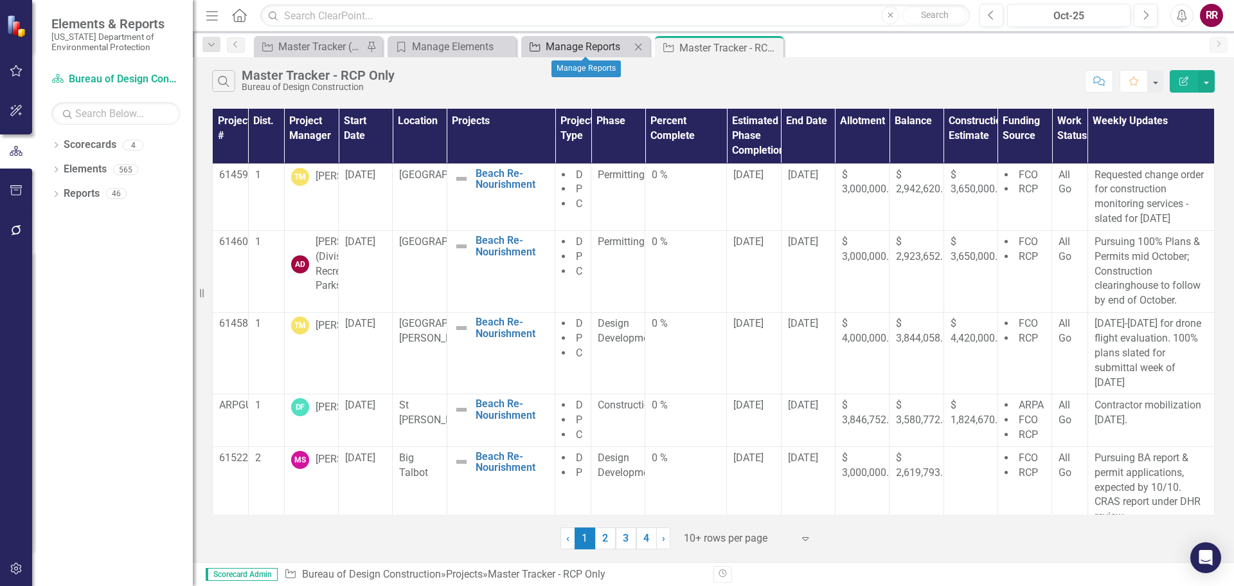
click at [579, 46] on div "Manage Reports" at bounding box center [588, 47] width 85 height 16
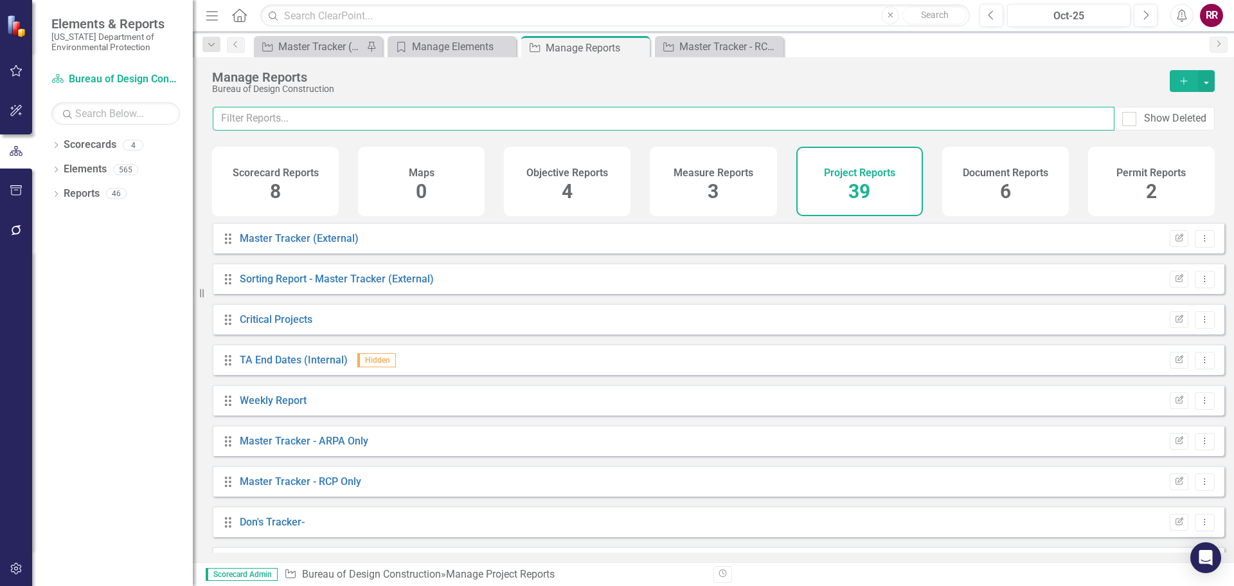
click at [313, 117] on input "text" at bounding box center [664, 119] width 902 height 24
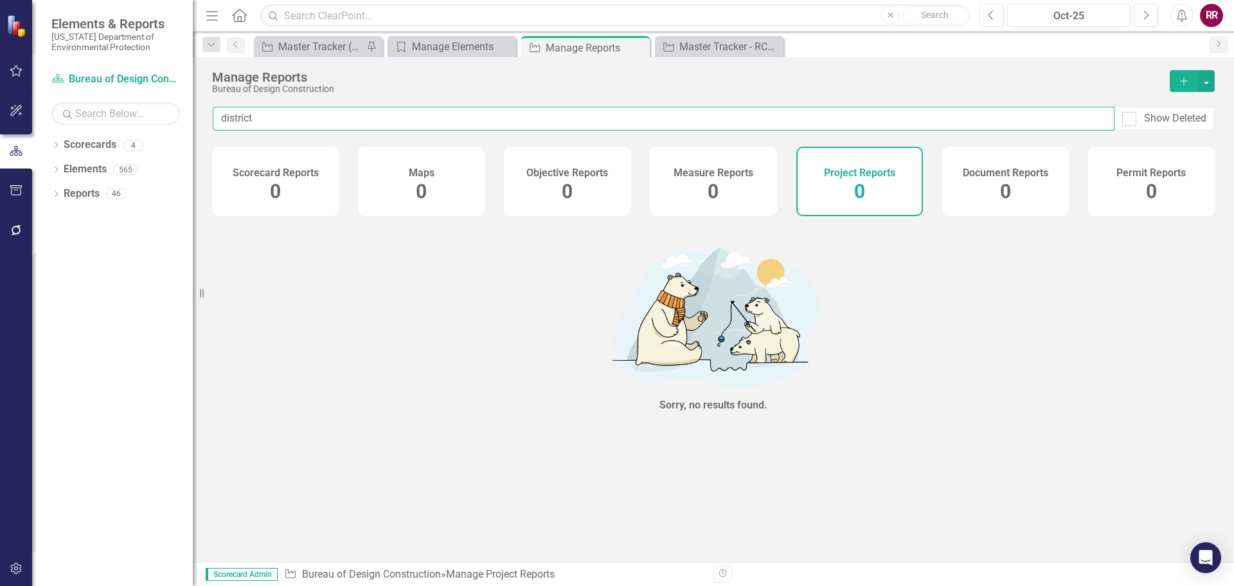
click at [225, 118] on input "district" at bounding box center [664, 119] width 902 height 24
type input "d"
type input "District"
